Goal: Task Accomplishment & Management: Manage account settings

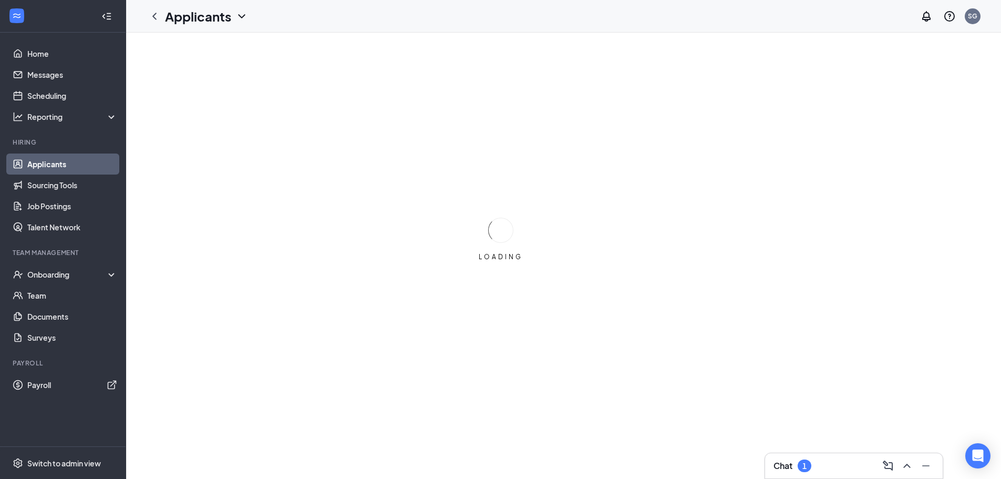
click at [790, 461] on h3 "Chat" at bounding box center [782, 466] width 19 height 12
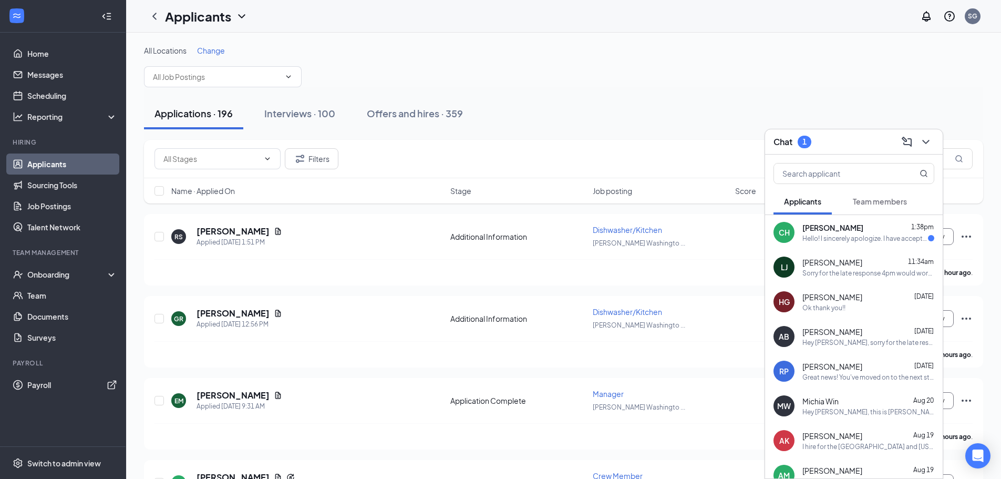
click at [835, 240] on div "Hello! I sincerely apologize. I have accepted a position elsewhere. Thank you f…" at bounding box center [865, 238] width 126 height 9
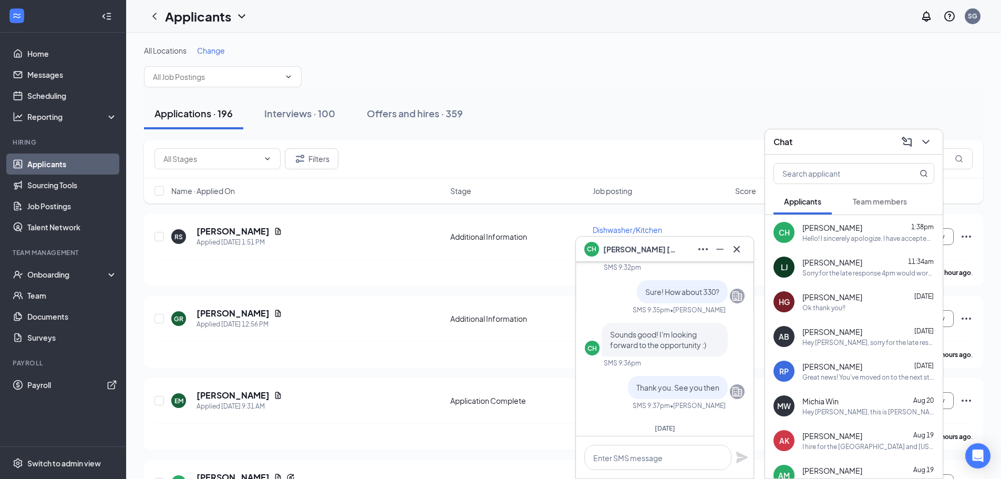
scroll to position [-105, 0]
click at [745, 253] on div at bounding box center [736, 249] width 17 height 17
click at [929, 142] on icon "ChevronDown" at bounding box center [925, 142] width 13 height 13
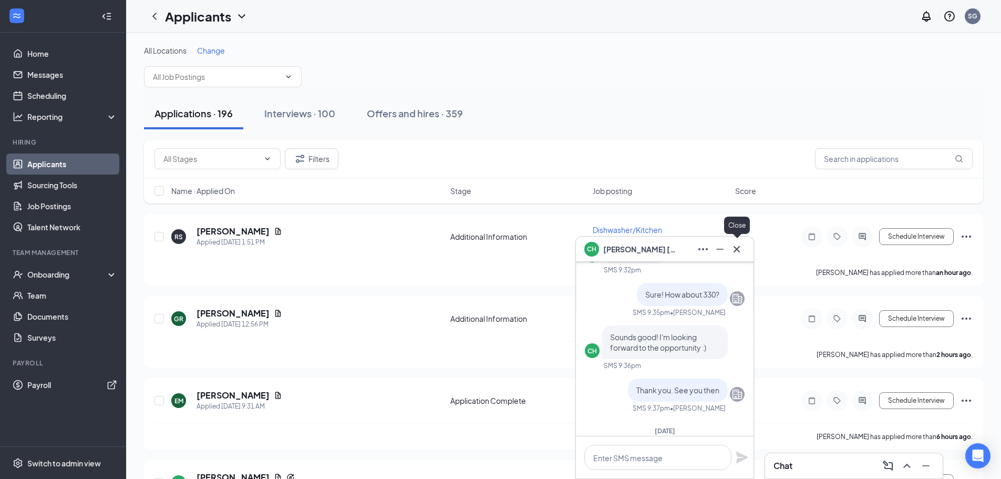
click at [733, 249] on icon "Cross" at bounding box center [736, 249] width 13 height 13
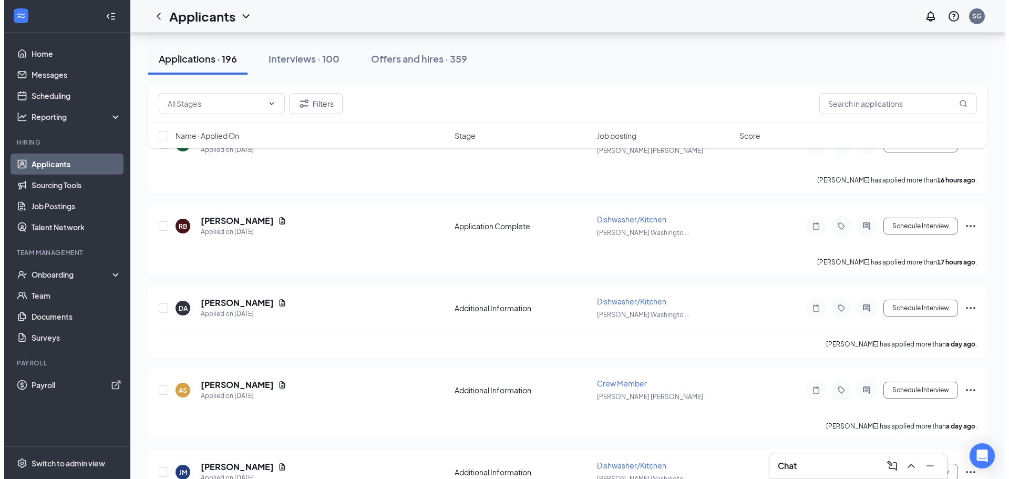
scroll to position [473, 0]
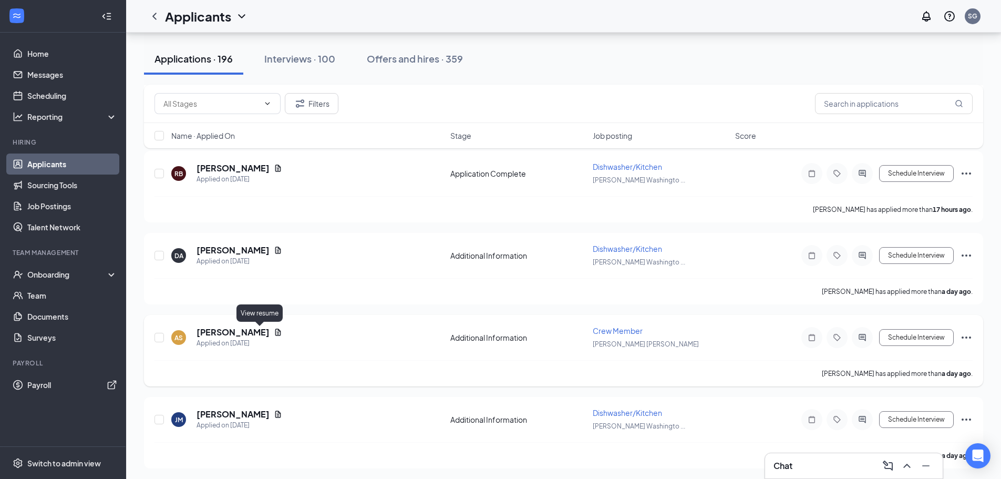
click at [275, 332] on icon "Document" at bounding box center [278, 331] width 6 height 7
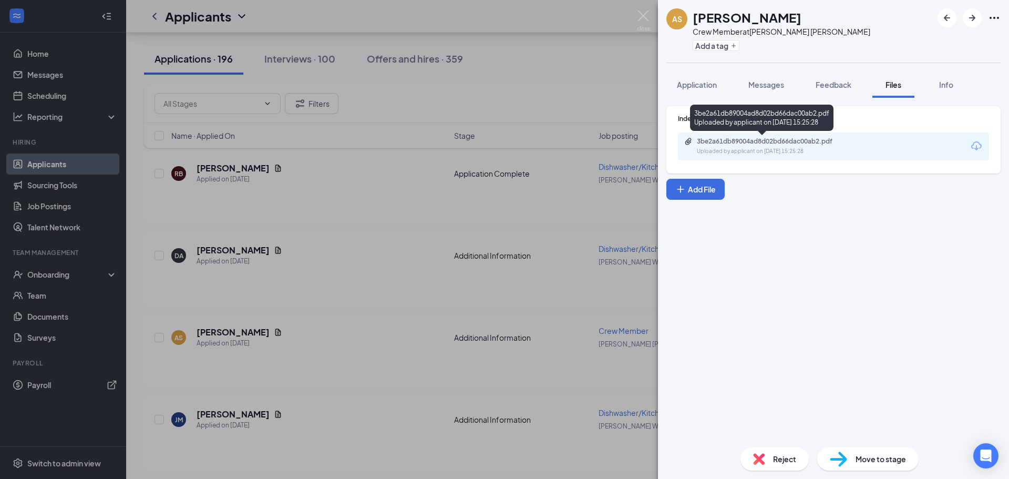
click at [759, 148] on div "Uploaded by applicant on Aug 25, 2025 at 15:25:28" at bounding box center [776, 151] width 158 height 8
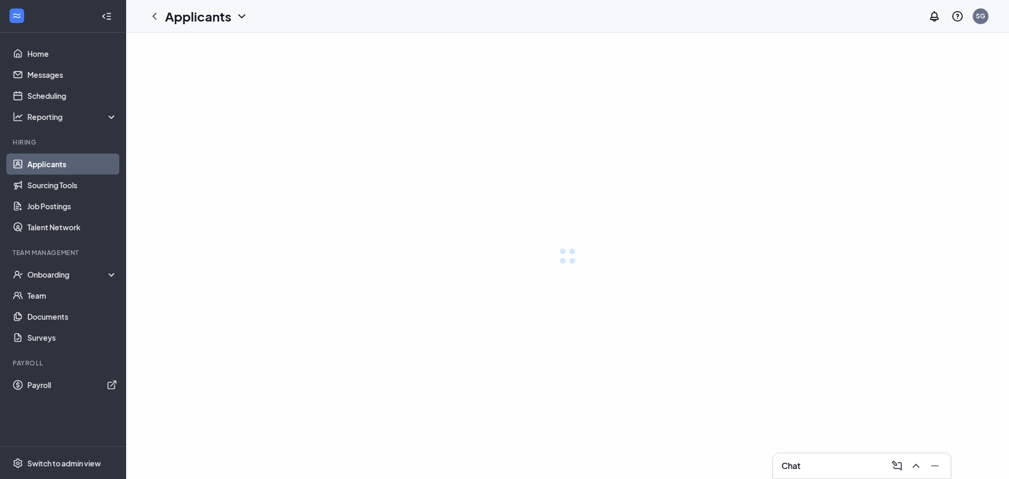
click at [832, 463] on div "Chat" at bounding box center [861, 465] width 161 height 17
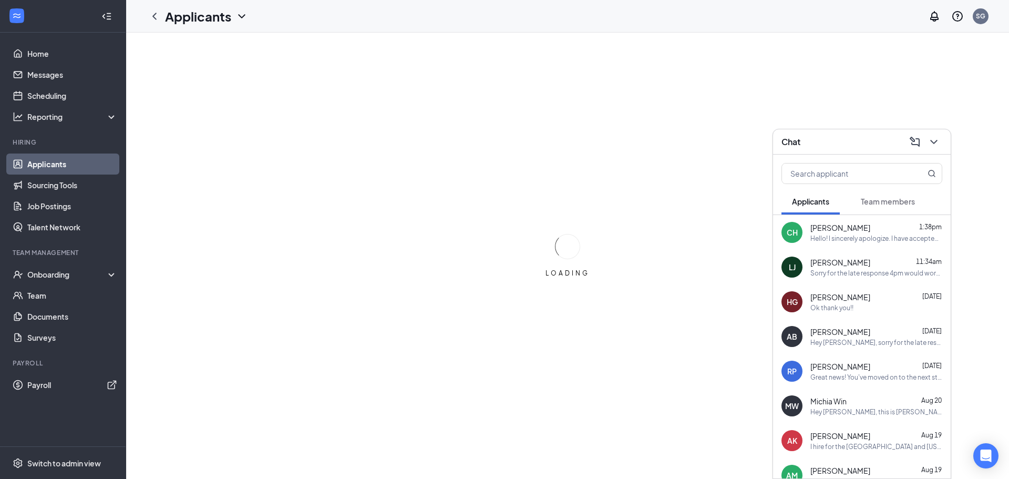
click at [866, 270] on div "Sorry for the late response 4pm would work just fine" at bounding box center [876, 272] width 132 height 9
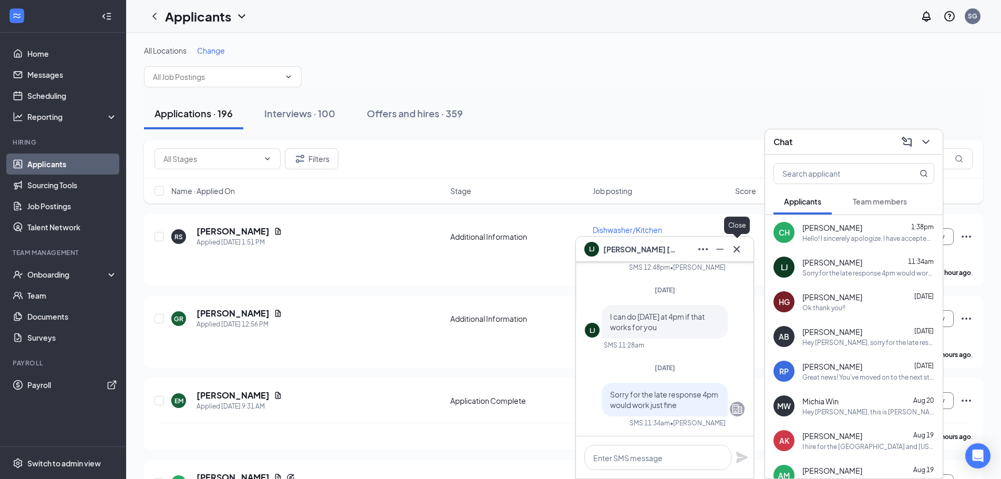
click at [737, 250] on icon "Cross" at bounding box center [736, 248] width 6 height 6
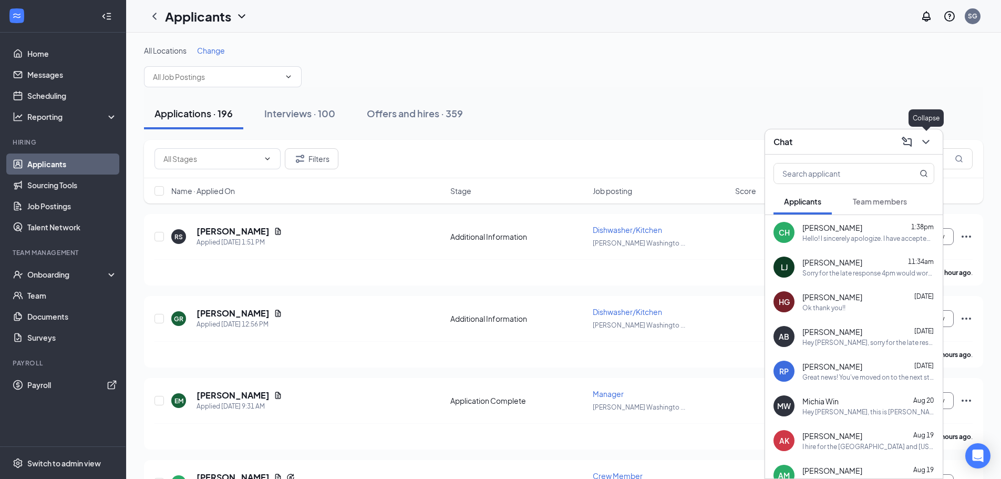
click at [920, 137] on icon "ChevronDown" at bounding box center [925, 142] width 13 height 13
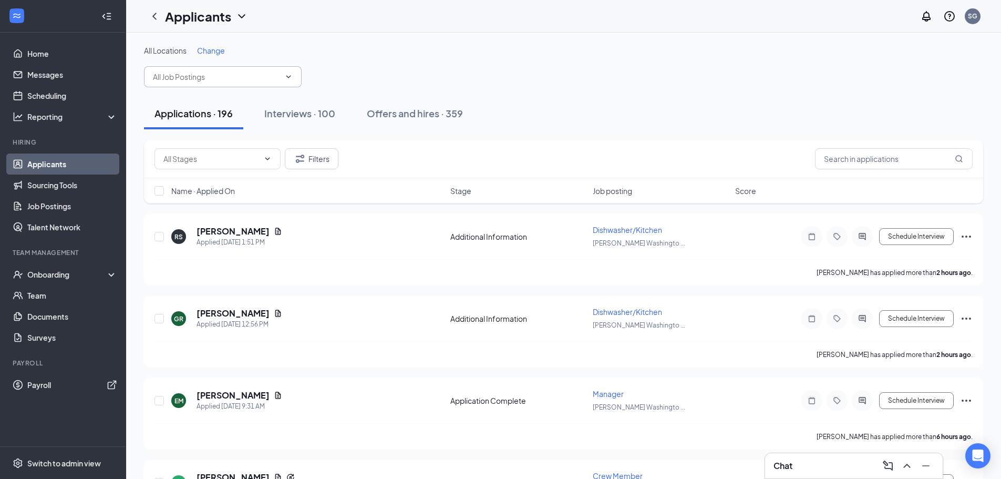
click at [250, 77] on input "text" at bounding box center [216, 77] width 127 height 12
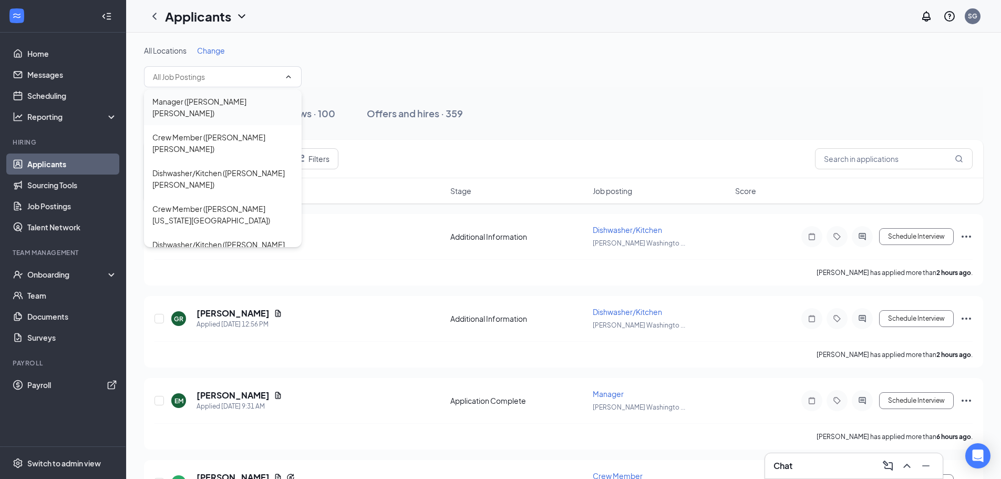
click at [228, 108] on div "Manager ([PERSON_NAME] [PERSON_NAME])" at bounding box center [223, 107] width 158 height 36
type input "Manager ([PERSON_NAME] [PERSON_NAME])"
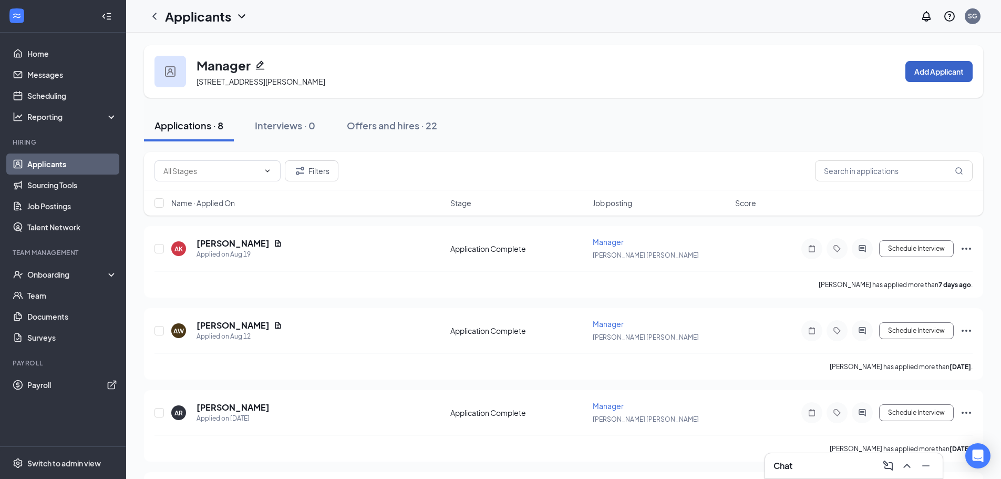
click at [925, 70] on button "Add Applicant" at bounding box center [938, 71] width 67 height 21
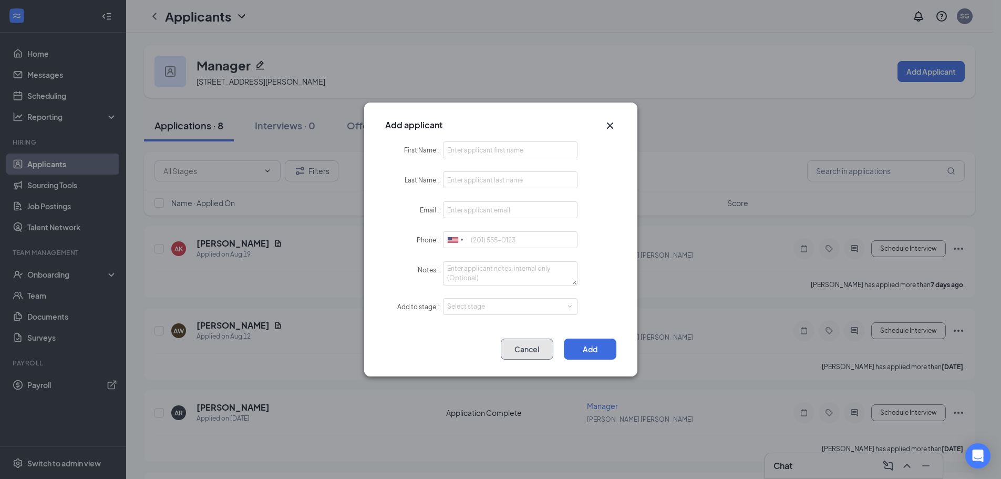
click at [515, 354] on button "Cancel" at bounding box center [527, 348] width 53 height 21
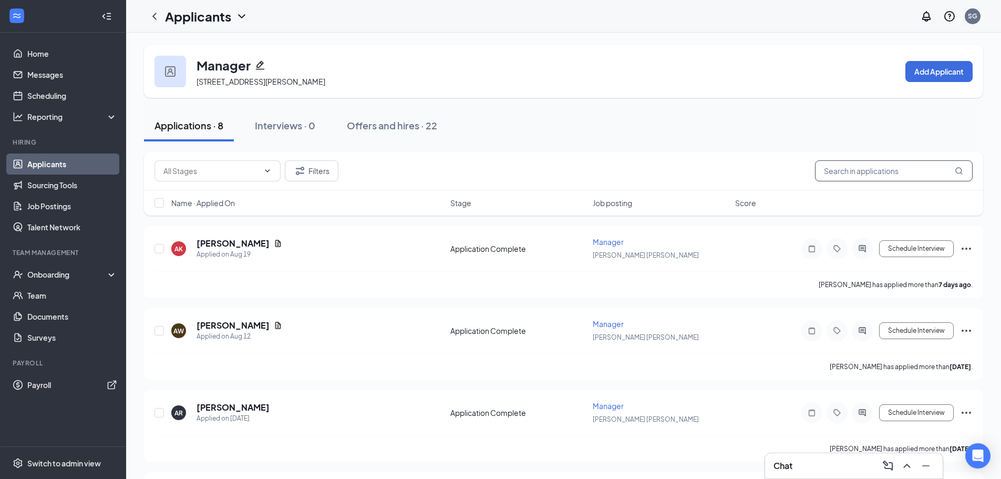
click at [869, 172] on input "text" at bounding box center [894, 170] width 158 height 21
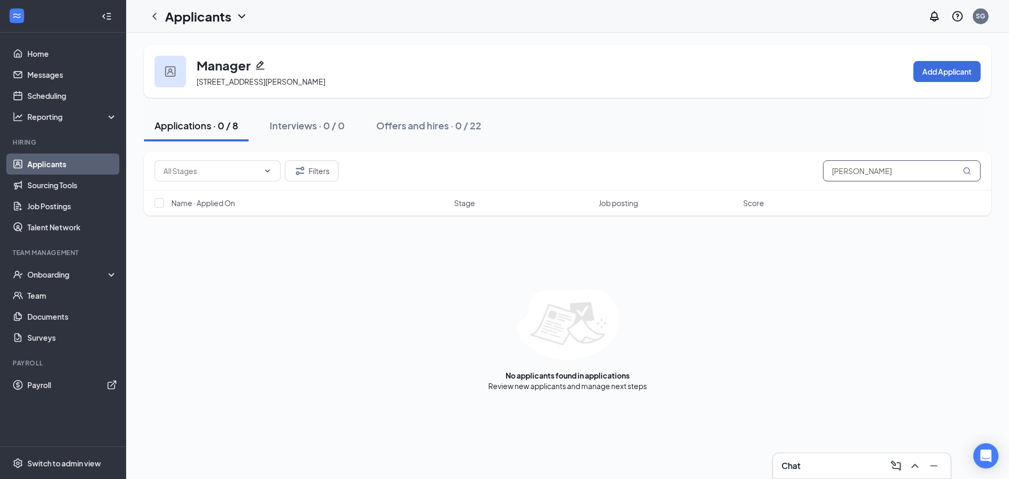
type input "[PERSON_NAME]"
click at [193, 20] on h1 "Applicants" at bounding box center [198, 16] width 66 height 18
click at [244, 17] on icon "ChevronDown" at bounding box center [241, 16] width 13 height 13
click at [154, 13] on icon "ChevronLeft" at bounding box center [154, 16] width 13 height 13
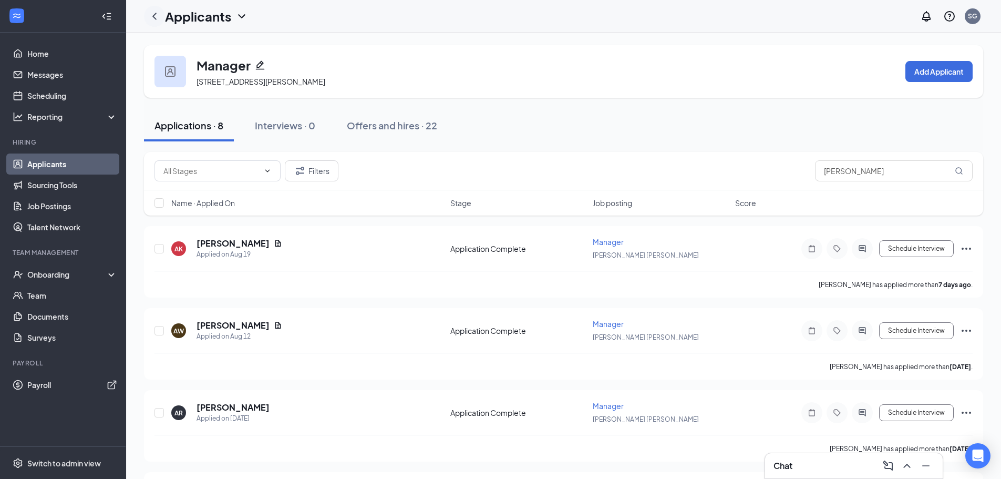
click at [154, 15] on icon "ChevronLeft" at bounding box center [154, 16] width 4 height 7
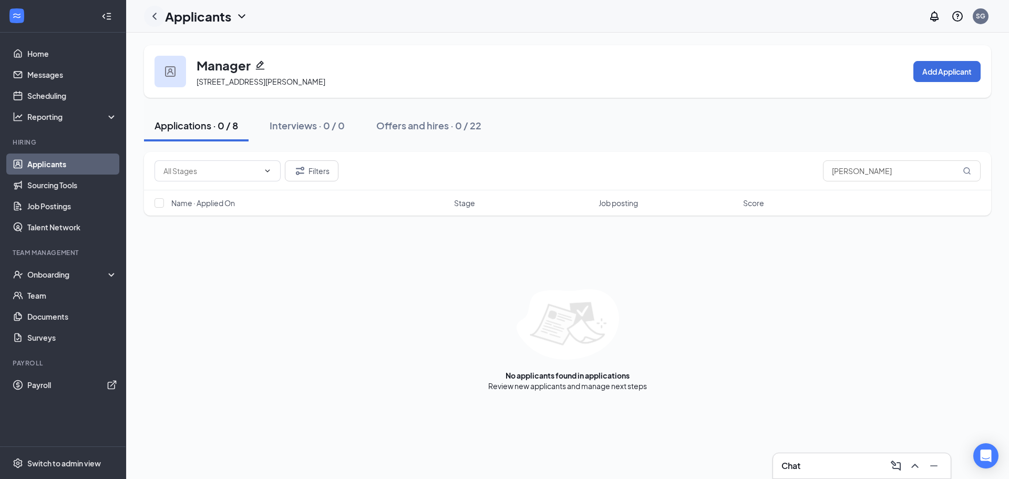
click at [154, 14] on icon "ChevronLeft" at bounding box center [154, 16] width 13 height 13
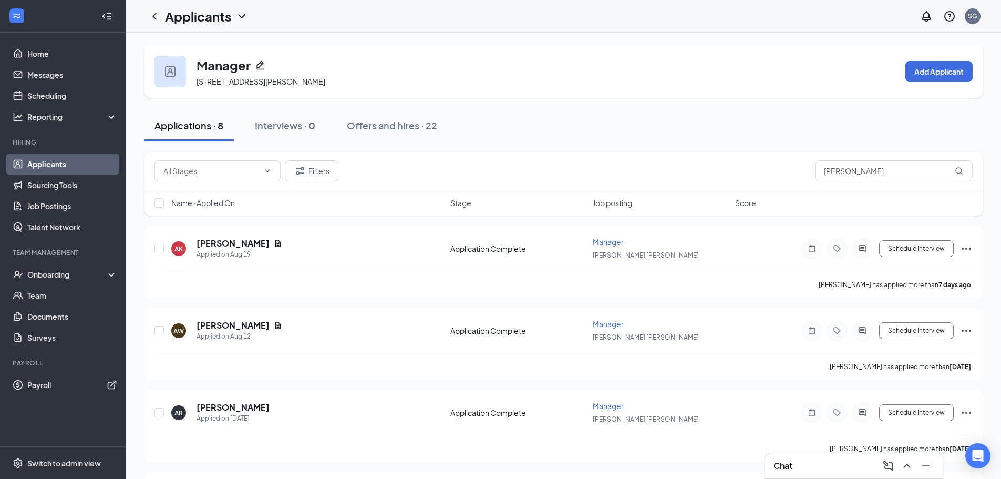
click at [38, 165] on link "Applicants" at bounding box center [72, 163] width 90 height 21
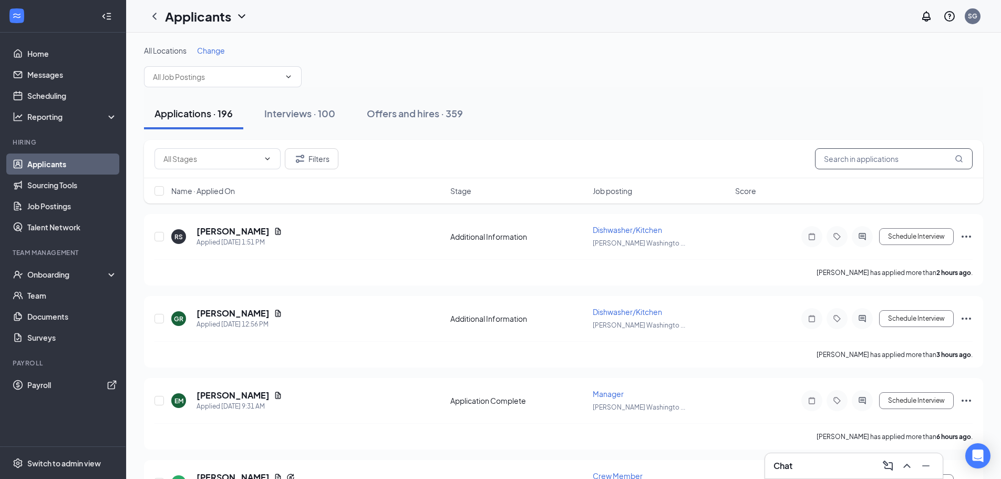
click at [851, 166] on input "text" at bounding box center [894, 158] width 158 height 21
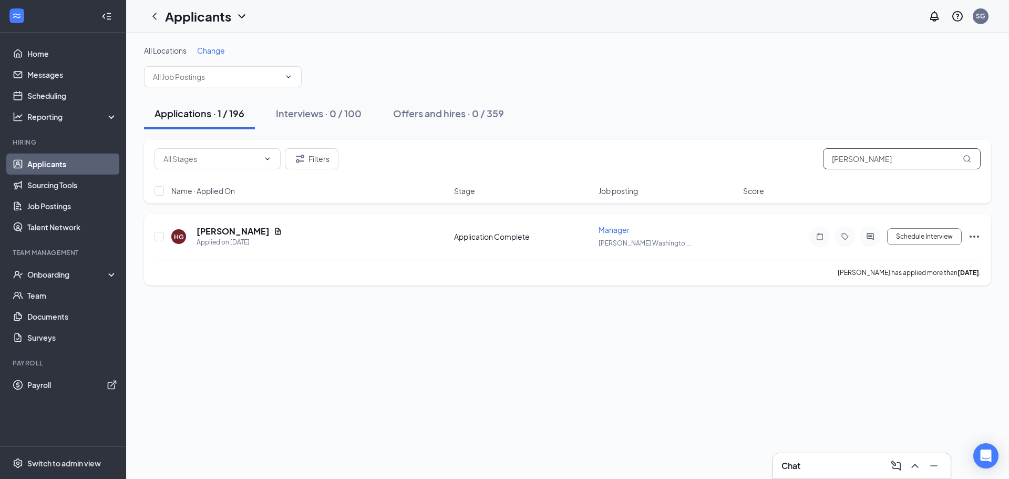
type input "[PERSON_NAME]"
click at [977, 233] on icon "Ellipses" at bounding box center [974, 236] width 13 height 13
click at [912, 49] on p "[PERSON_NAME] as hired" at bounding box center [927, 46] width 90 height 11
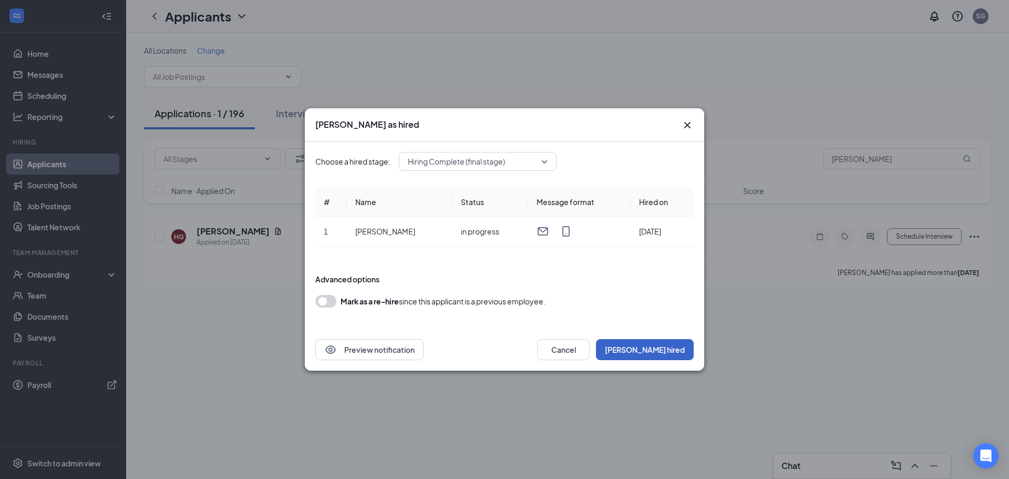
click at [680, 350] on button "[PERSON_NAME] hired" at bounding box center [645, 349] width 98 height 21
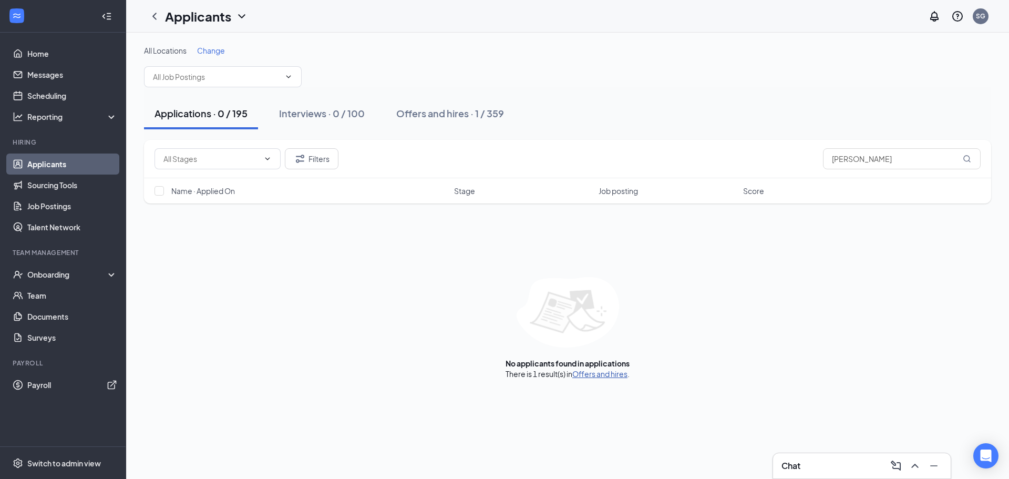
click at [601, 377] on link "Offers and hires" at bounding box center [599, 373] width 55 height 9
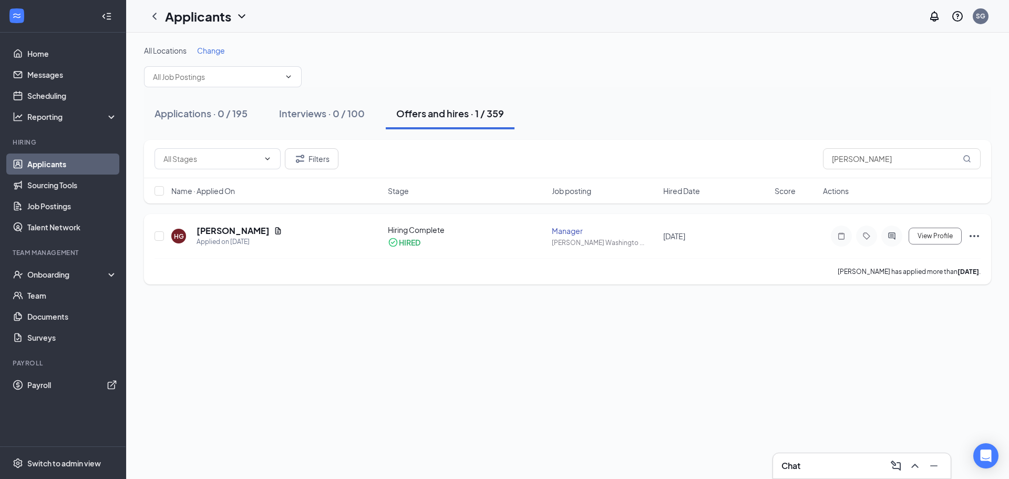
click at [971, 235] on icon "Ellipses" at bounding box center [973, 236] width 9 height 2
click at [897, 342] on p "Move to stage" at bounding box center [927, 347] width 90 height 11
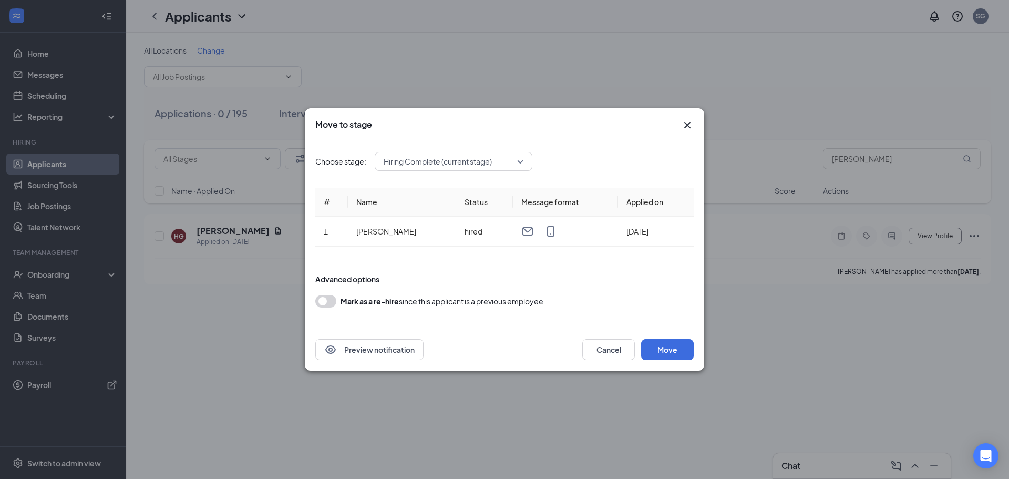
click at [686, 123] on icon "Cross" at bounding box center [687, 125] width 6 height 6
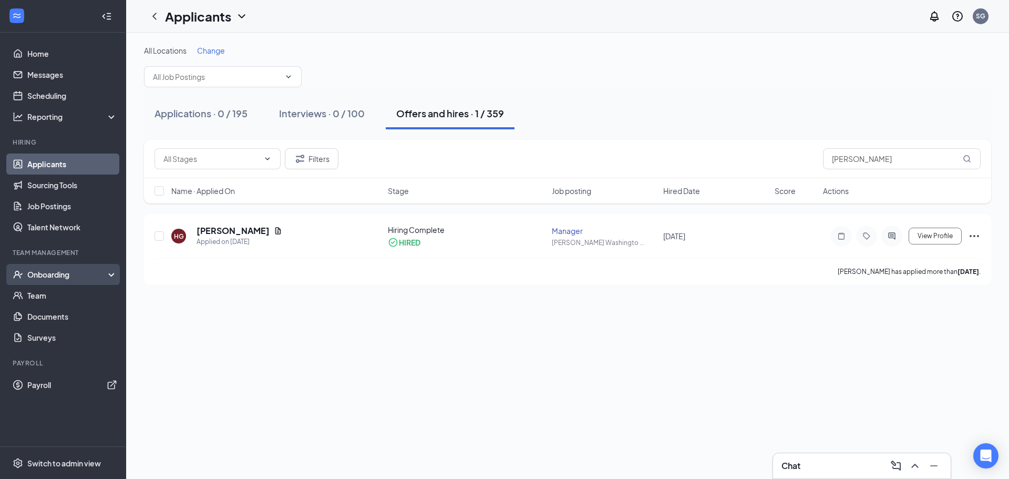
click at [39, 275] on div "Onboarding" at bounding box center [67, 274] width 81 height 11
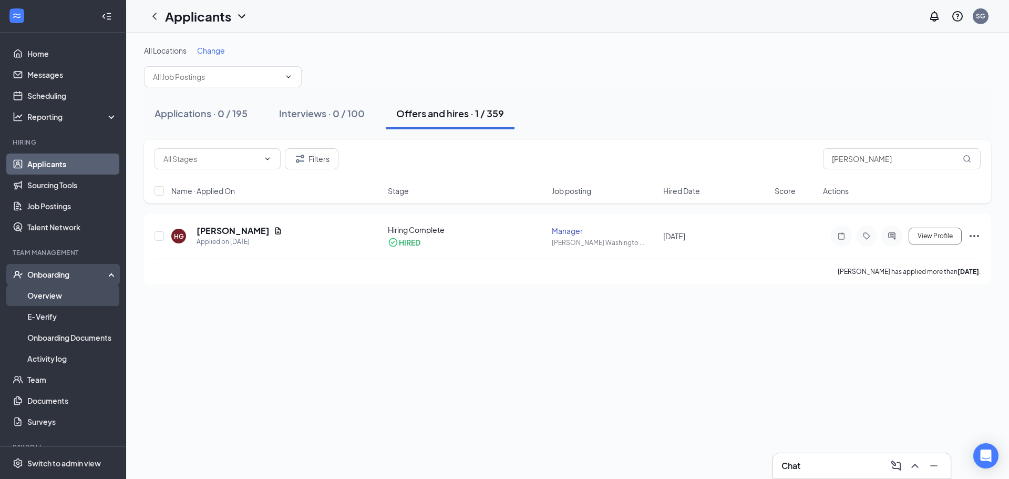
click at [45, 294] on link "Overview" at bounding box center [72, 295] width 90 height 21
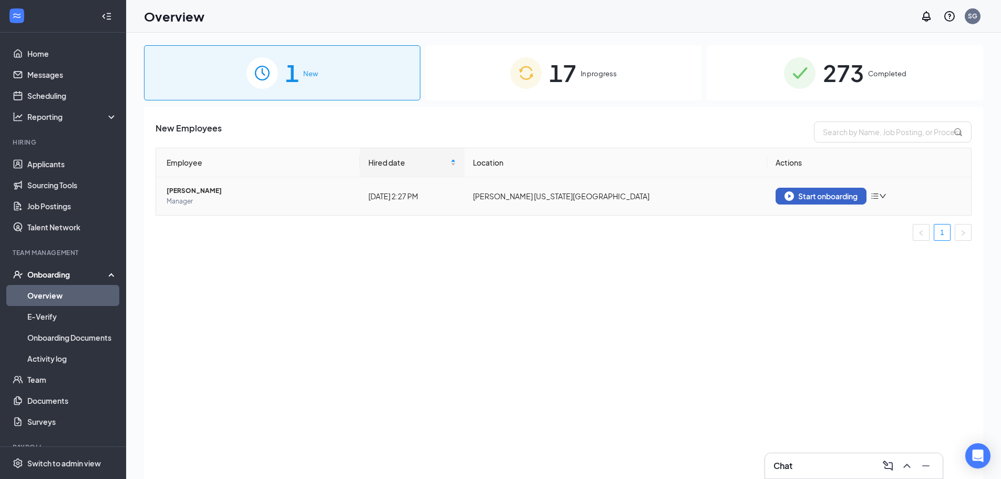
click at [829, 195] on div "Start onboarding" at bounding box center [820, 195] width 73 height 9
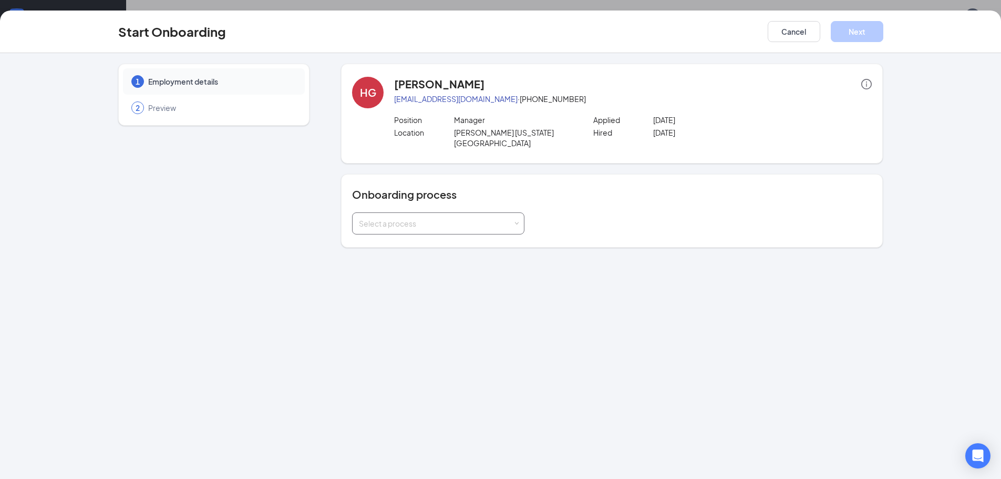
click at [424, 220] on div "Select a process" at bounding box center [438, 223] width 159 height 21
click at [435, 234] on span "[PERSON_NAME] Onboarding (Adults)" at bounding box center [421, 234] width 130 height 9
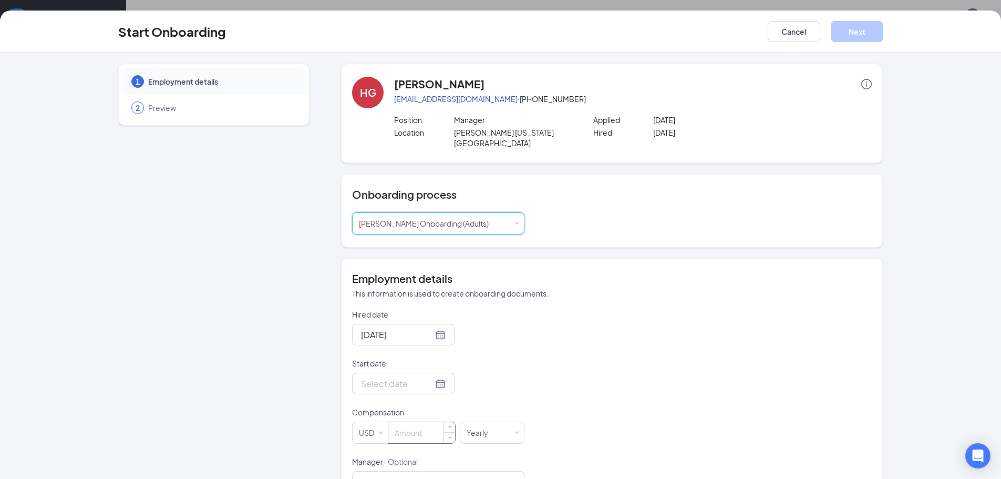
click at [404, 422] on input at bounding box center [421, 432] width 67 height 21
click at [430, 377] on div at bounding box center [403, 383] width 85 height 13
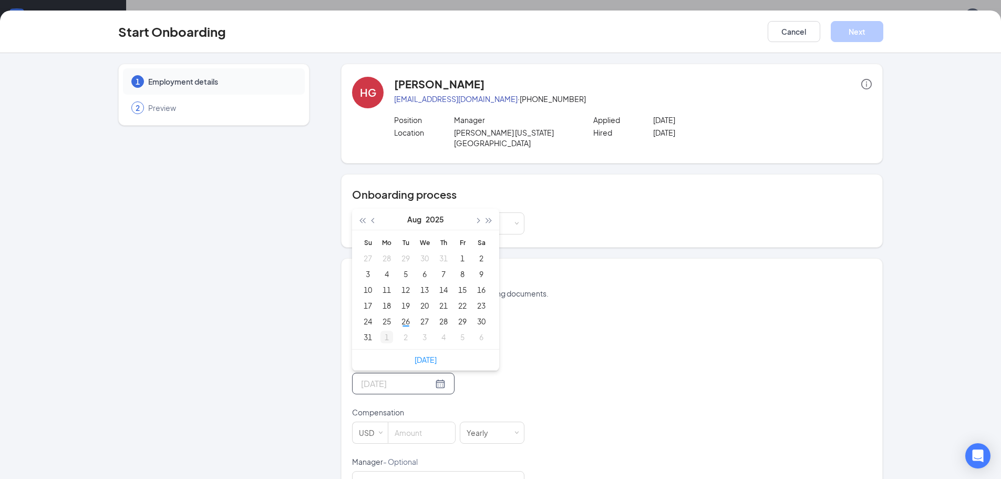
type input "[DATE]"
click at [384, 330] on div "1" at bounding box center [386, 336] width 13 height 13
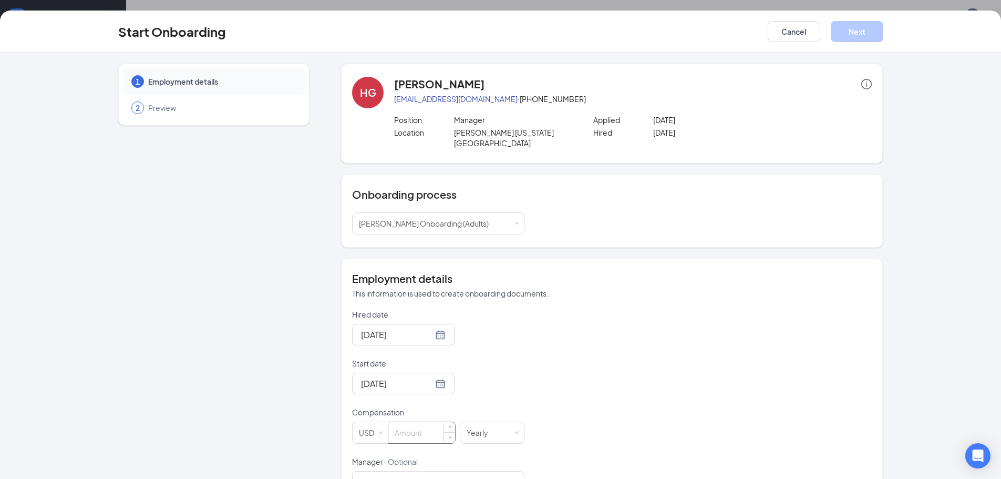
click at [411, 422] on input at bounding box center [421, 432] width 67 height 21
type input "17"
click at [553, 358] on div "Hired date [DATE] Start date [DATE] [DATE] Su Mo Tu We Th Fr Sa 31 1 2 3 4 5 6 …" at bounding box center [612, 481] width 520 height 344
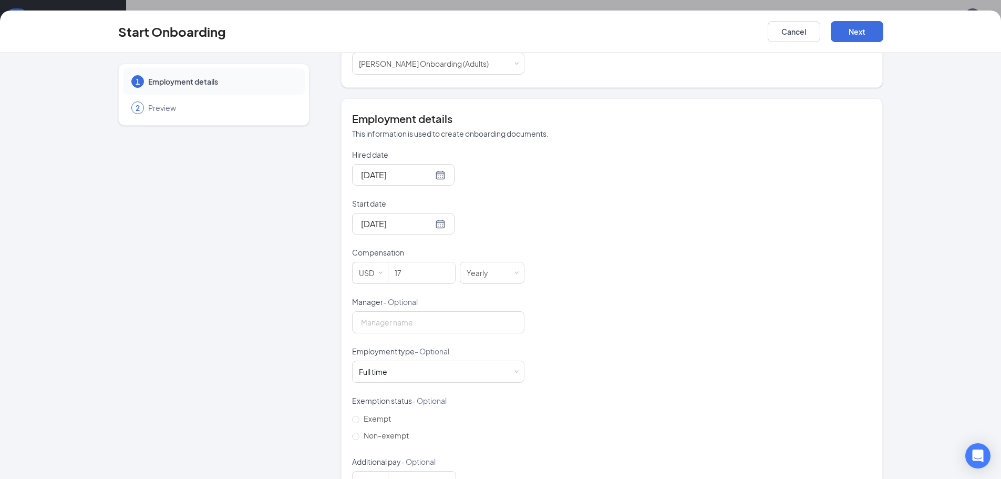
scroll to position [187, 0]
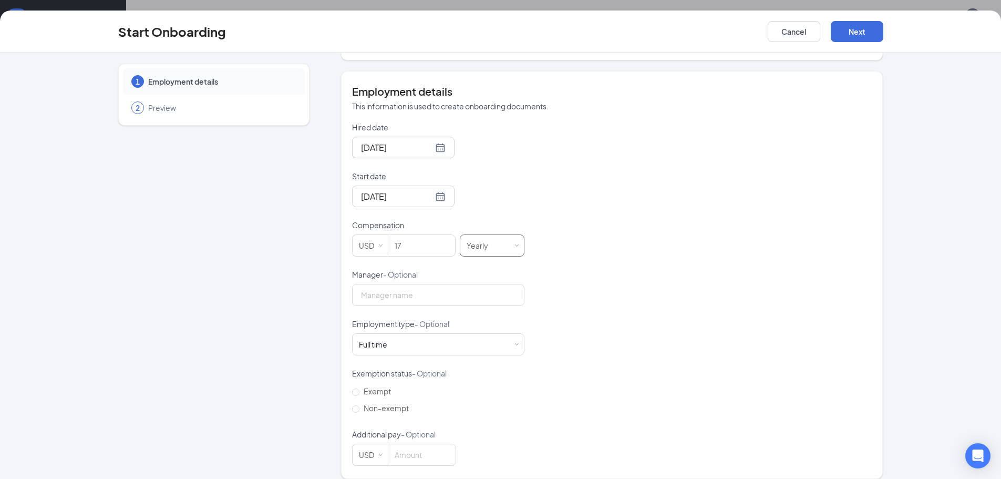
click at [471, 239] on div "Yearly" at bounding box center [481, 245] width 29 height 21
click at [479, 256] on li "Hourly" at bounding box center [488, 256] width 65 height 17
click at [451, 333] on div "Full time Works 30+ hours per week and is reasonably expected to work" at bounding box center [438, 344] width 172 height 22
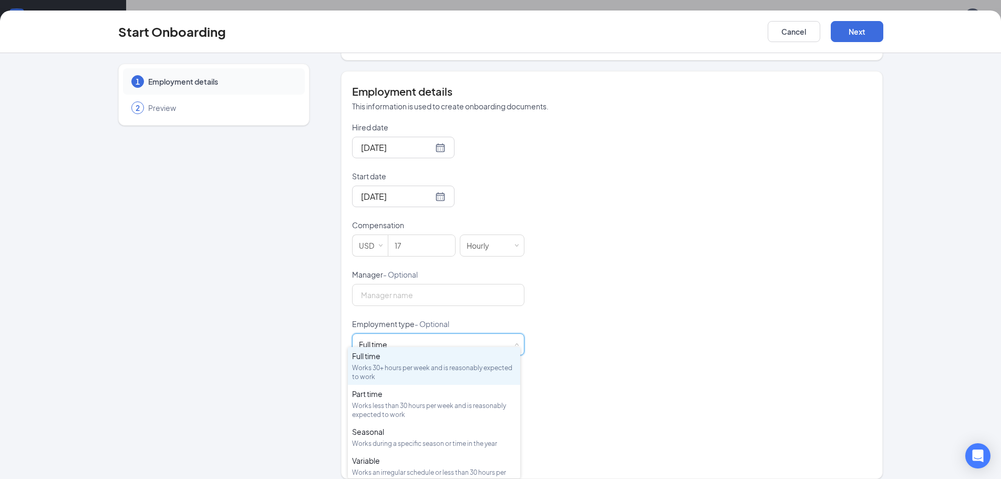
click at [603, 328] on div "Hired date [DATE] Start date [DATE] [DATE] Su Mo Tu We Th Fr Sa 31 1 2 3 4 5 6 …" at bounding box center [612, 294] width 520 height 344
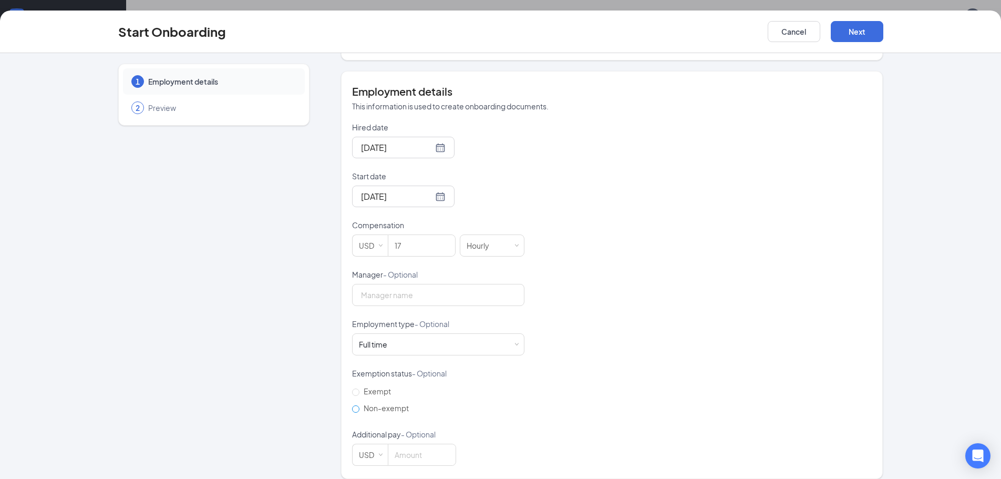
click at [353, 405] on input "Non-exempt" at bounding box center [355, 408] width 7 height 7
radio input "true"
click at [868, 33] on button "Next" at bounding box center [857, 31] width 53 height 21
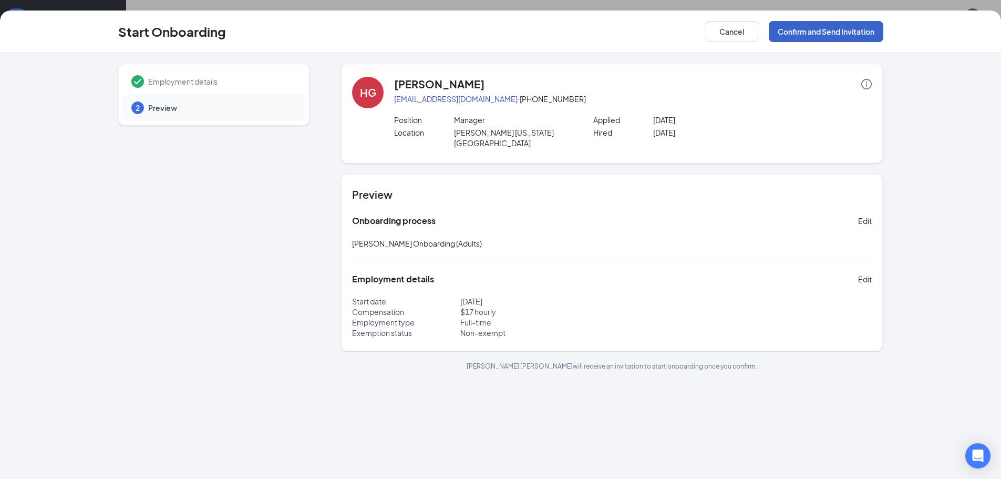
click at [810, 33] on button "Confirm and Send Invitation" at bounding box center [826, 31] width 115 height 21
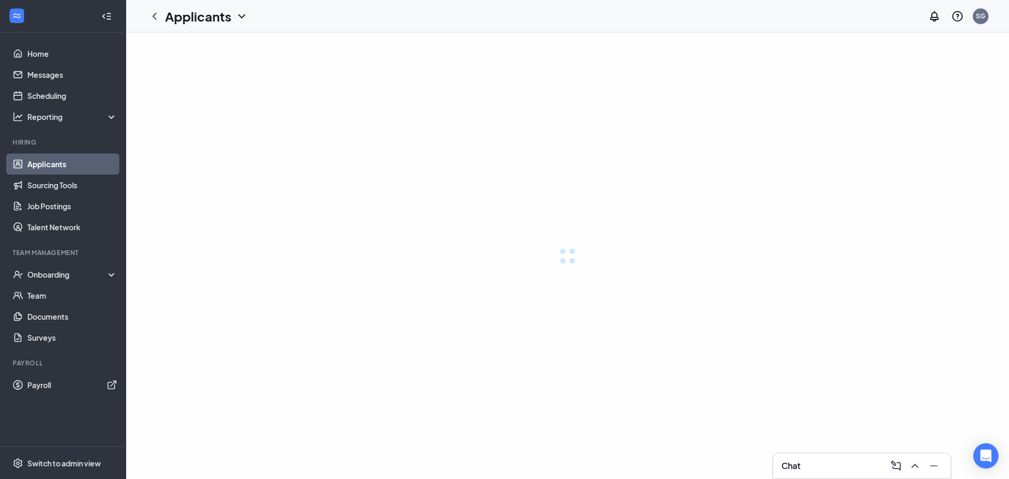
click at [800, 469] on h3 "Chat" at bounding box center [790, 466] width 19 height 12
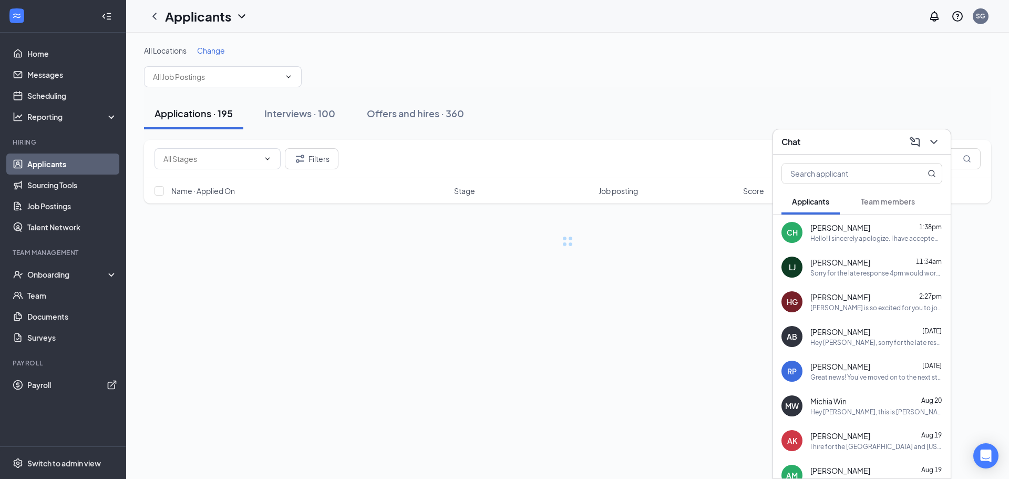
click at [838, 230] on span "[PERSON_NAME]" at bounding box center [840, 227] width 60 height 11
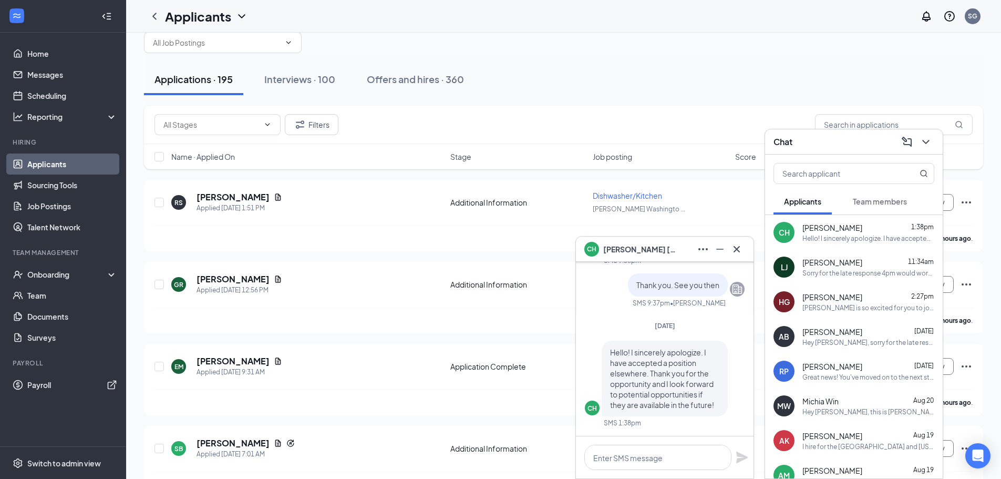
scroll to position [53, 0]
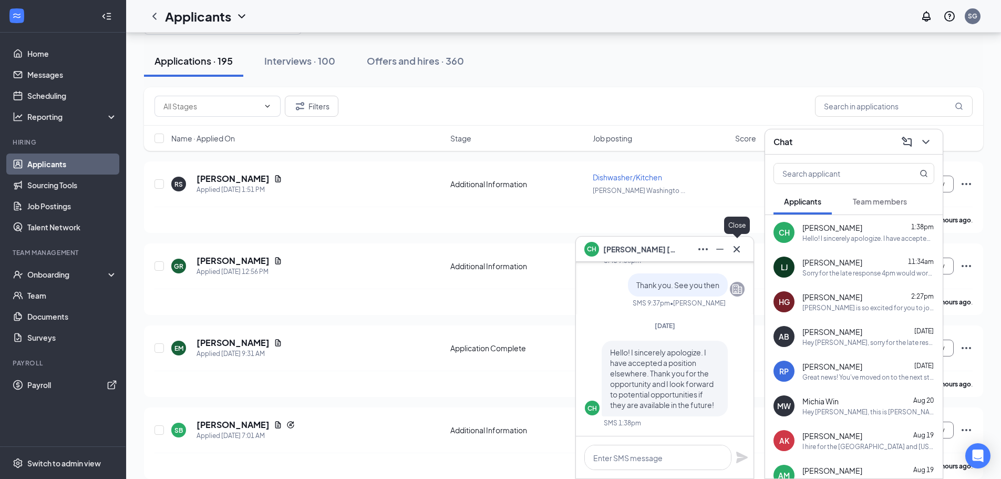
click at [736, 247] on icon "Cross" at bounding box center [736, 249] width 13 height 13
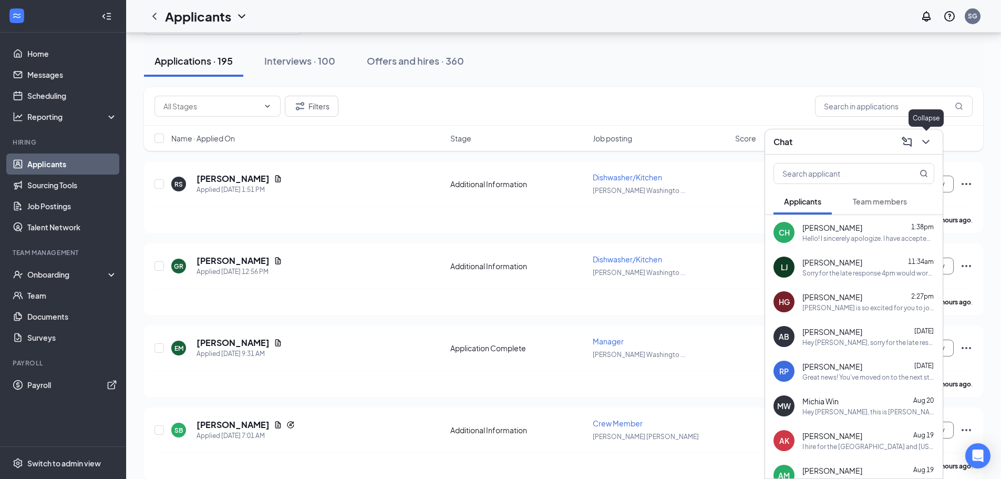
click at [923, 145] on icon "ChevronDown" at bounding box center [925, 142] width 13 height 13
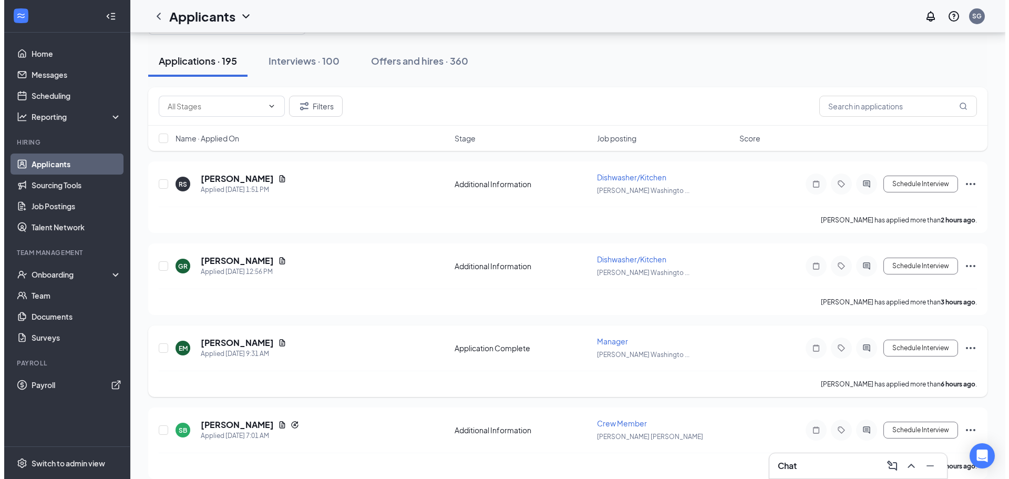
scroll to position [0, 0]
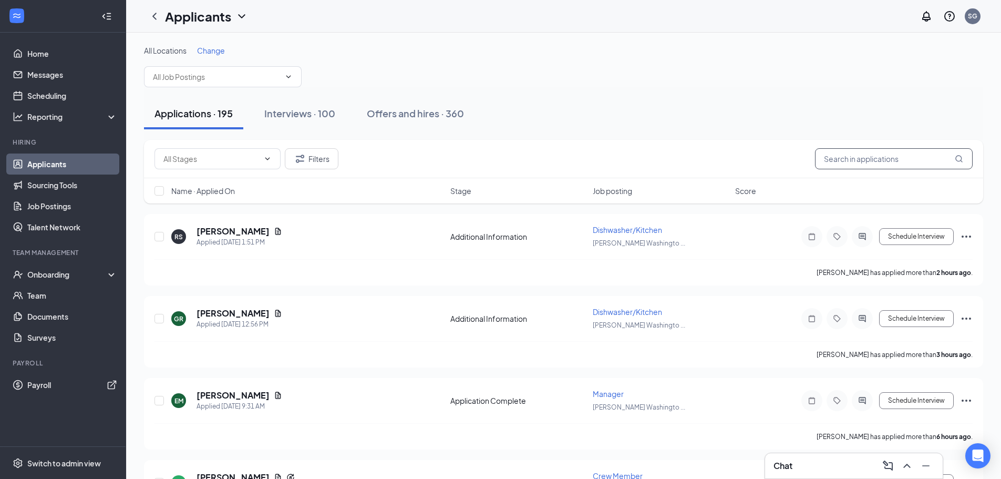
click at [856, 156] on input "text" at bounding box center [894, 158] width 158 height 21
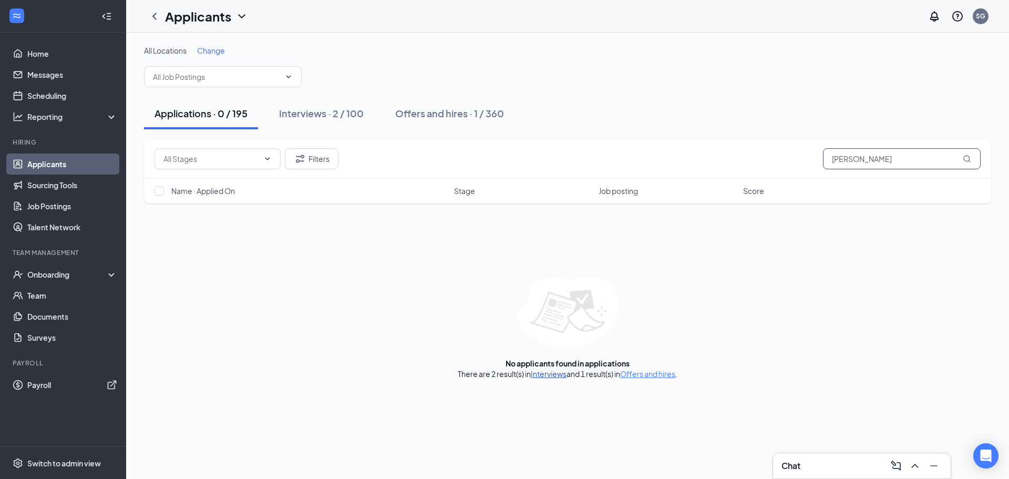
type input "lori"
click at [543, 371] on link "Interviews" at bounding box center [549, 373] width 36 height 9
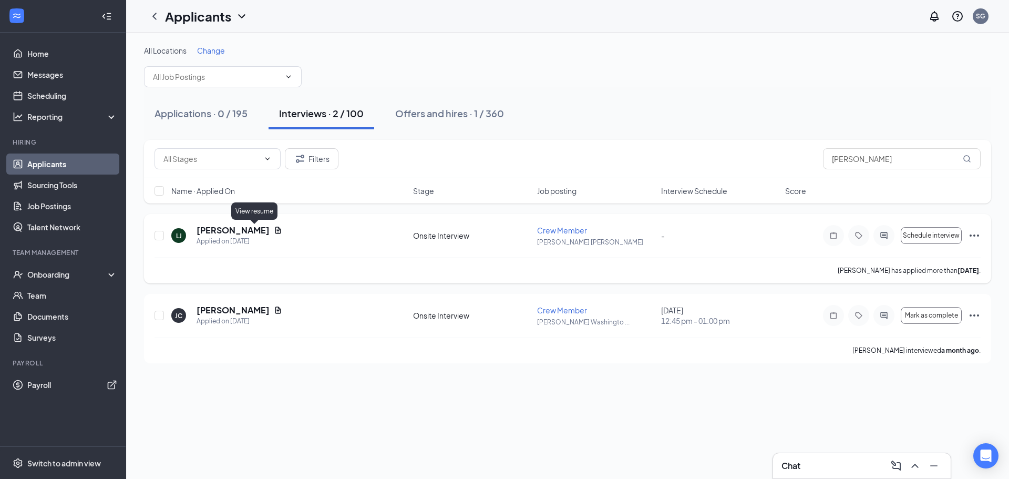
click at [274, 230] on icon "Document" at bounding box center [278, 230] width 8 height 8
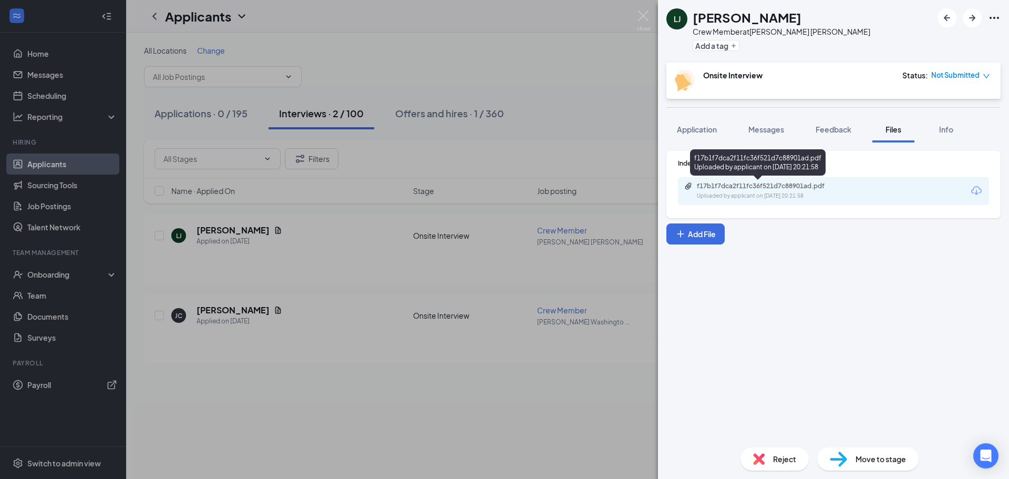
click at [748, 193] on div "Uploaded by applicant on Aug 15, 2025 at 20:21:58" at bounding box center [776, 196] width 158 height 8
click at [639, 16] on img at bounding box center [643, 21] width 13 height 20
